Goal: Transaction & Acquisition: Purchase product/service

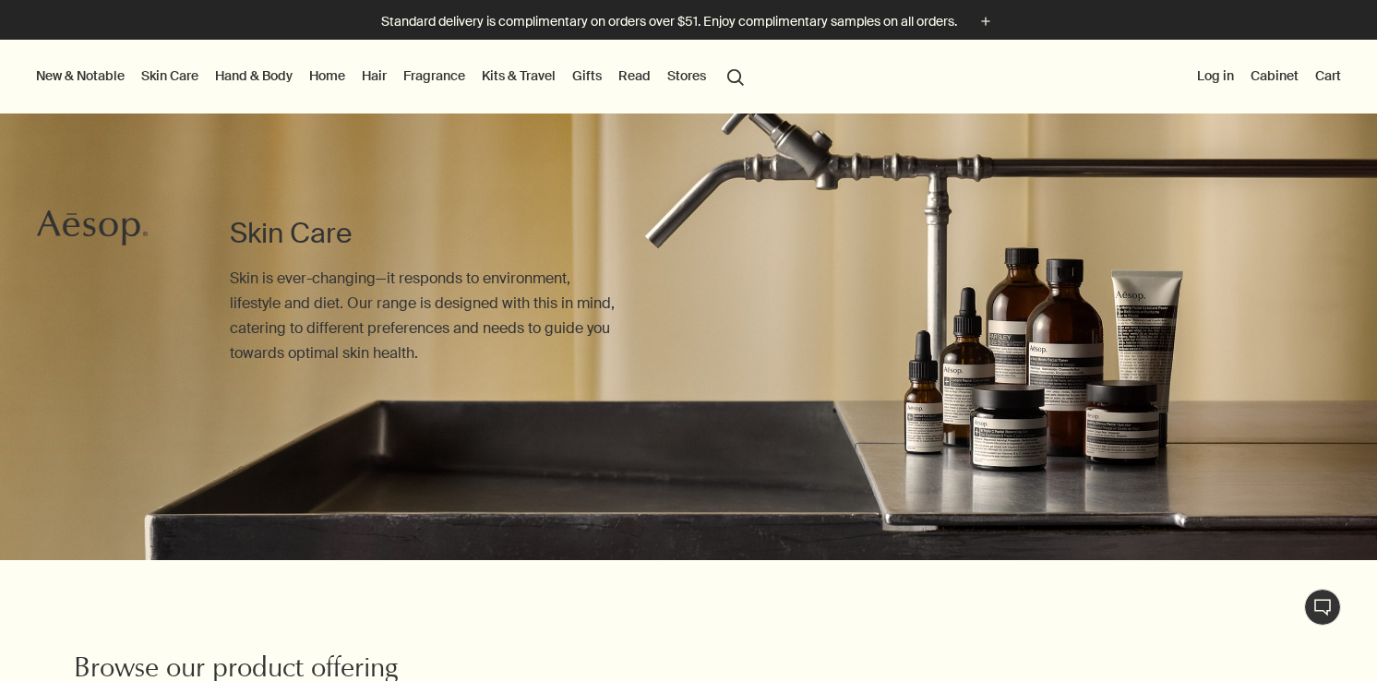
click at [526, 80] on link "Kits & Travel" at bounding box center [518, 76] width 81 height 24
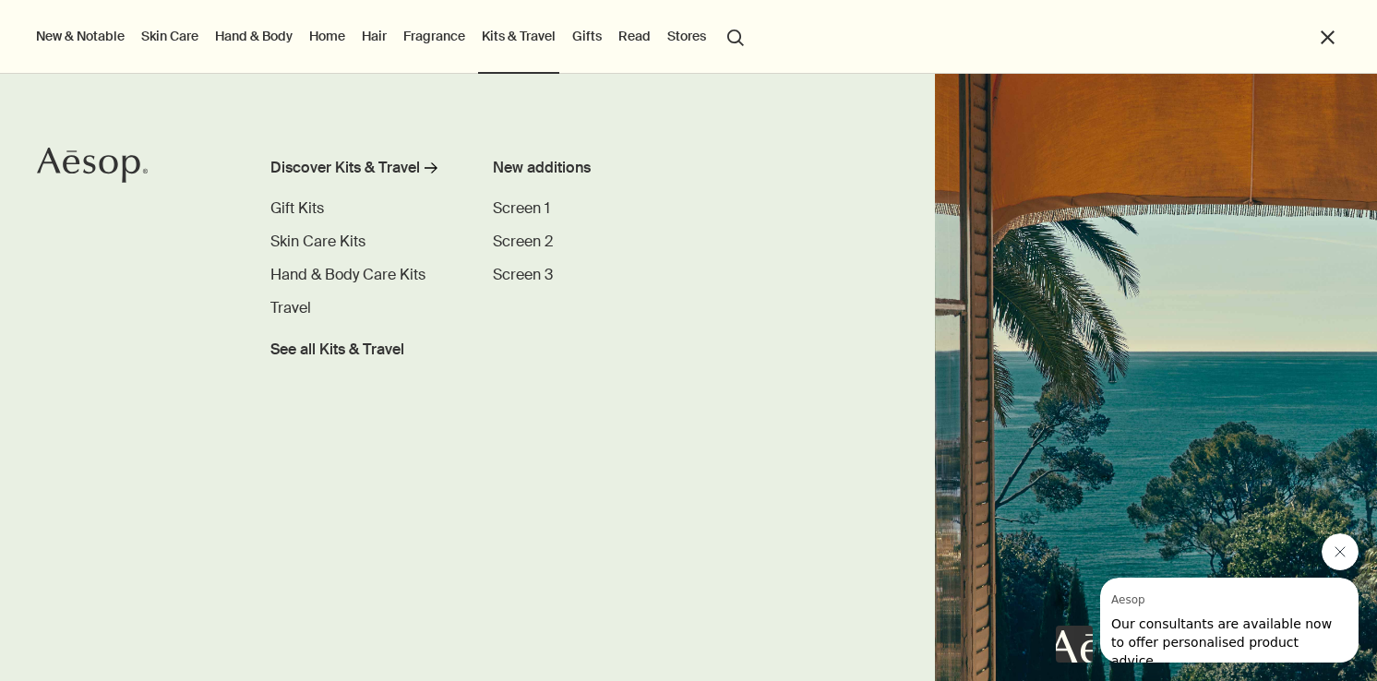
click at [263, 40] on link "Hand & Body" at bounding box center [253, 36] width 85 height 24
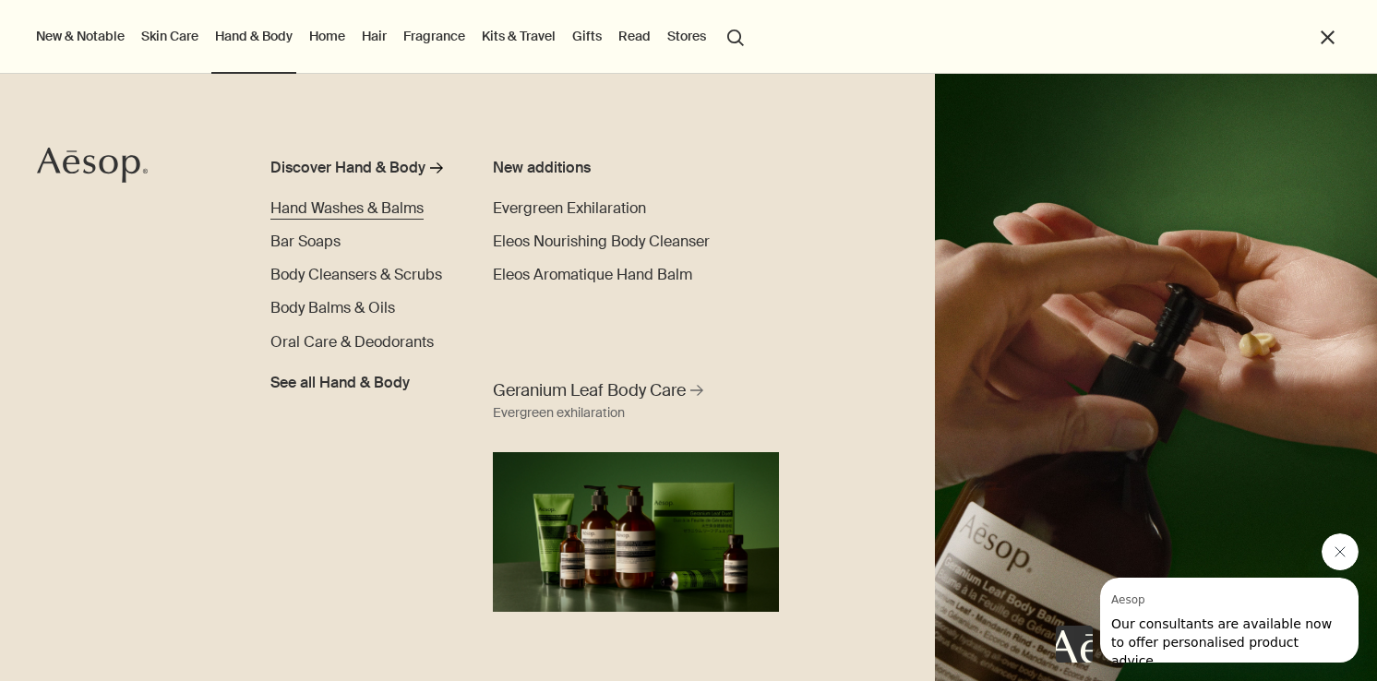
click at [300, 203] on span "Hand Washes & Balms" at bounding box center [346, 207] width 153 height 19
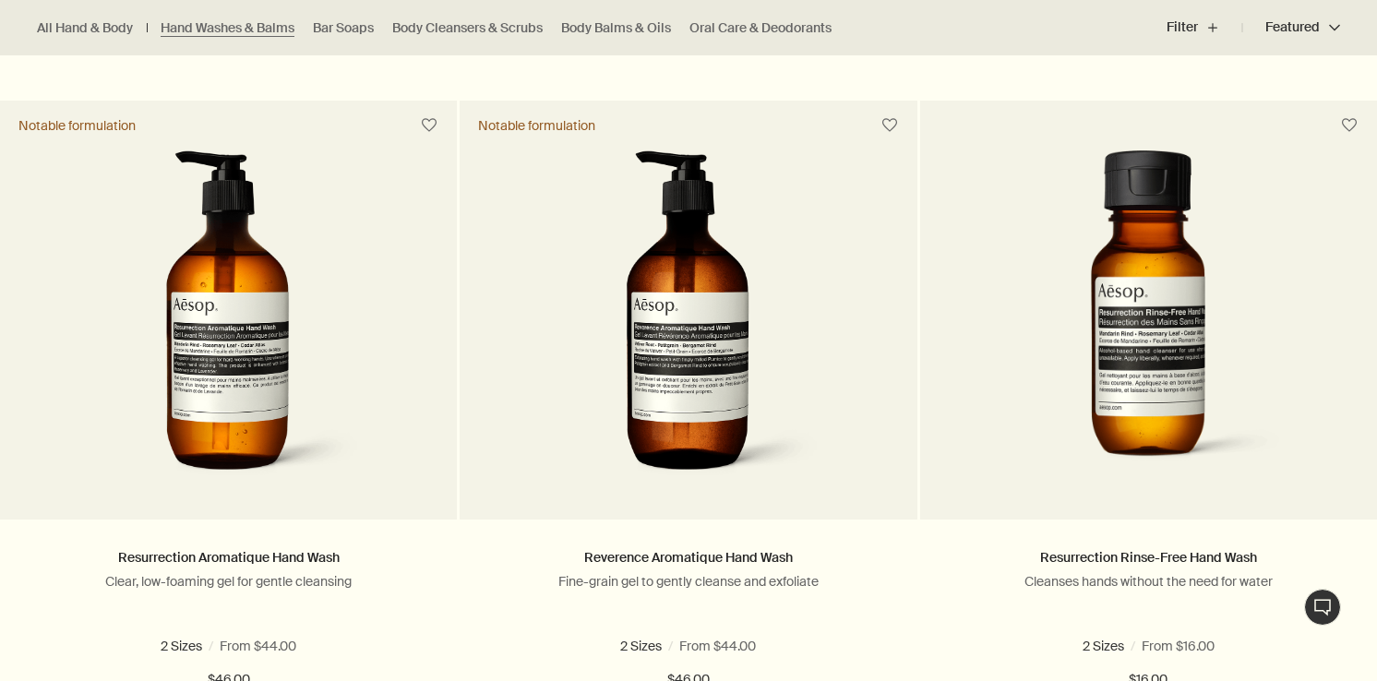
scroll to position [1239, 0]
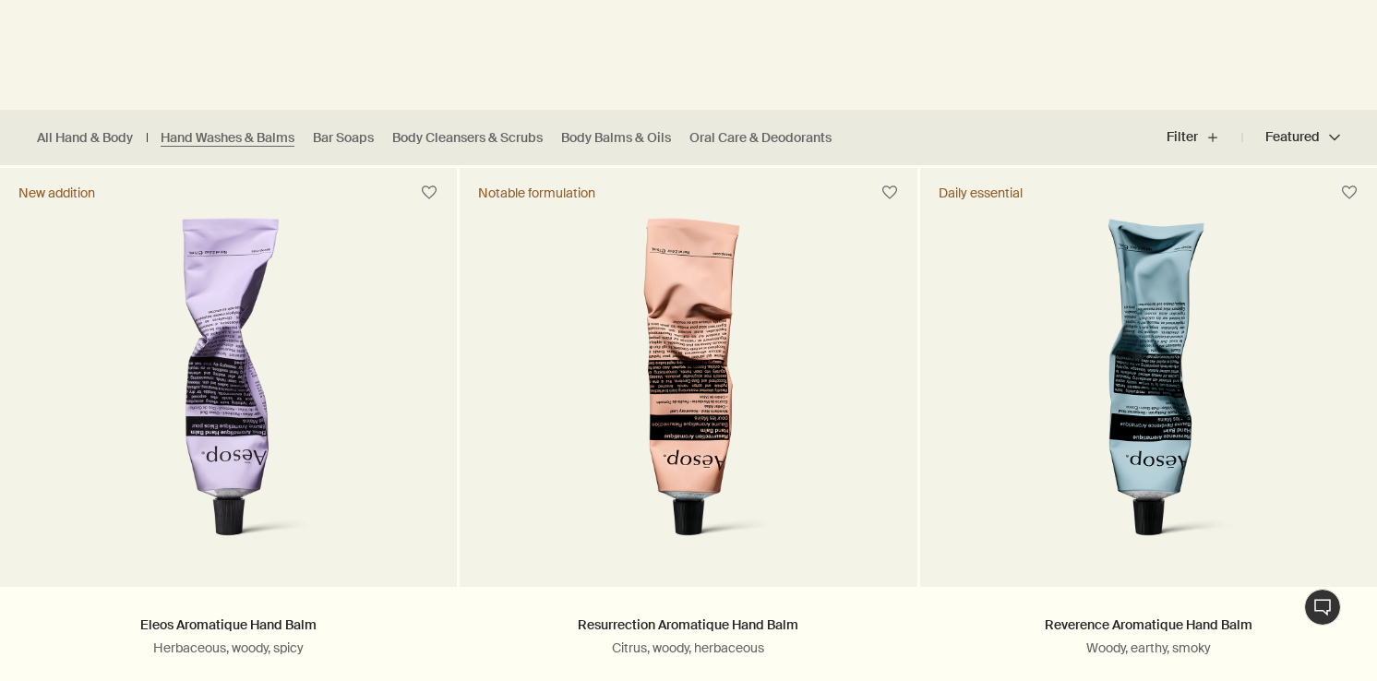
scroll to position [433, 0]
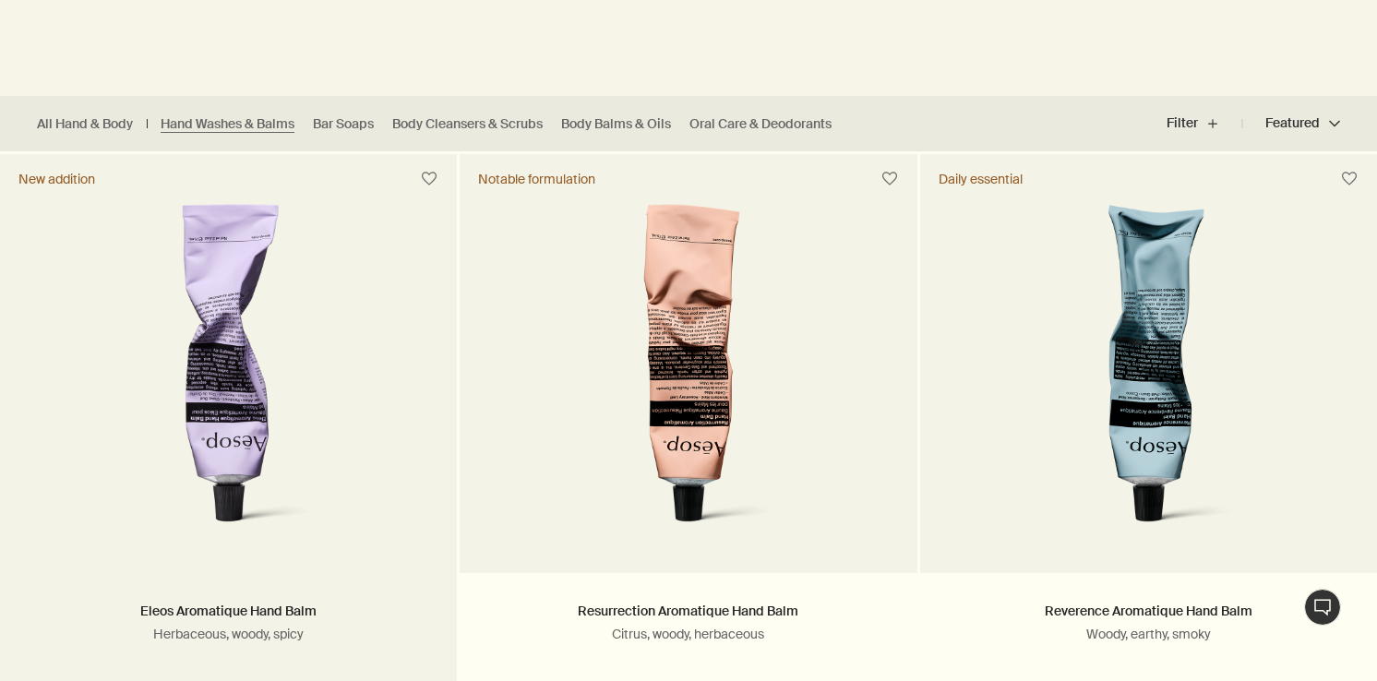
click at [317, 296] on img at bounding box center [229, 375] width 288 height 342
